Goal: Transaction & Acquisition: Purchase product/service

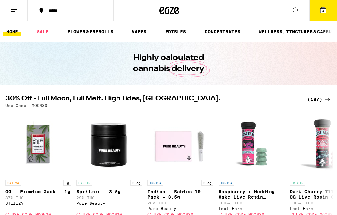
click at [329, 15] on button "4" at bounding box center [323, 10] width 28 height 20
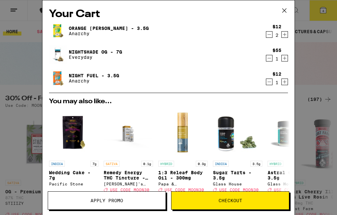
click at [90, 77] on link "Night Fuel - 3.5g" at bounding box center [94, 75] width 50 height 5
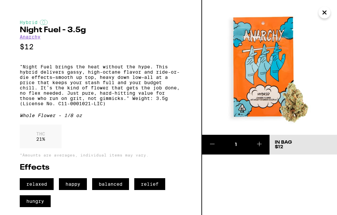
click at [326, 17] on button "Close" at bounding box center [325, 13] width 12 height 12
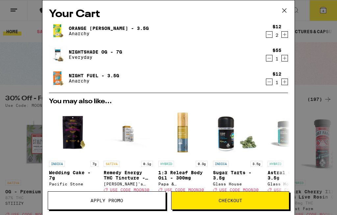
click at [319, 42] on div "Your Cart Orange [PERSON_NAME] - 3.5g Anarchy $12 2 Nightshade OG - 7g Everyday…" at bounding box center [168, 107] width 337 height 215
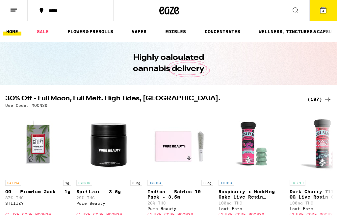
click at [297, 13] on icon at bounding box center [296, 10] width 8 height 8
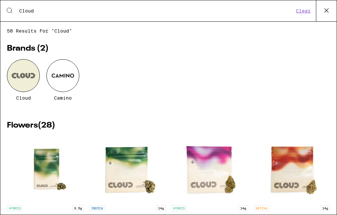
type input "Cloud"
click at [29, 81] on div at bounding box center [23, 75] width 33 height 33
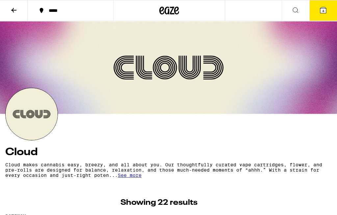
click at [16, 10] on icon at bounding box center [13, 10] width 5 height 5
click at [22, 14] on button at bounding box center [14, 10] width 28 height 21
click at [16, 17] on button at bounding box center [14, 10] width 28 height 21
